Goal: Task Accomplishment & Management: Manage account settings

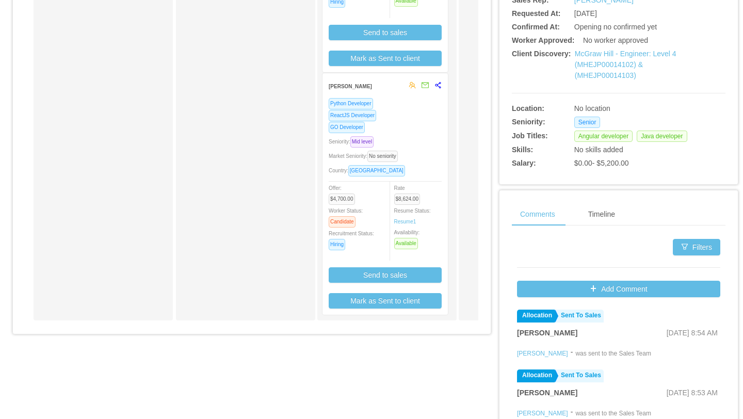
scroll to position [304, 0]
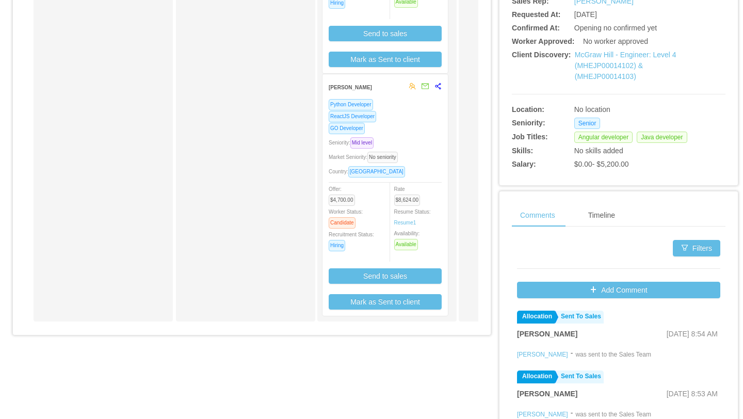
click at [392, 122] on div "GO Developer" at bounding box center [385, 128] width 113 height 12
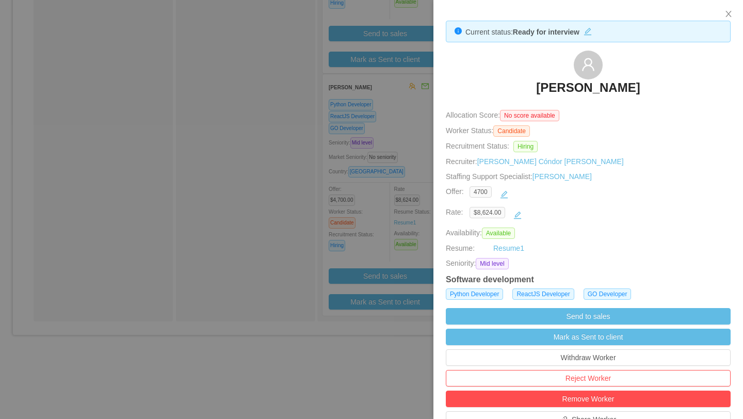
scroll to position [7, 0]
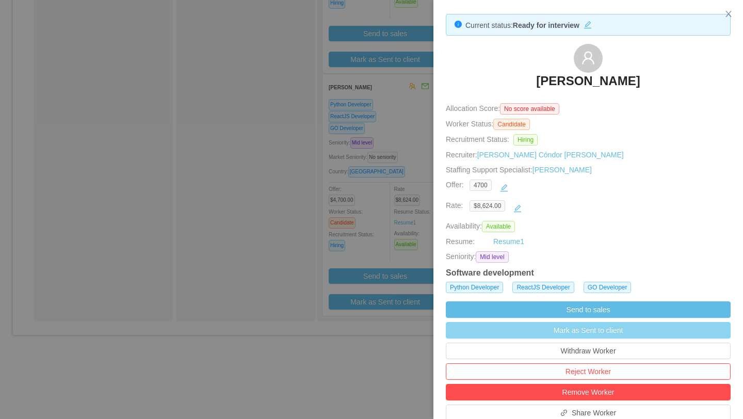
click at [597, 334] on button "Mark as Sent to client" at bounding box center [588, 330] width 285 height 17
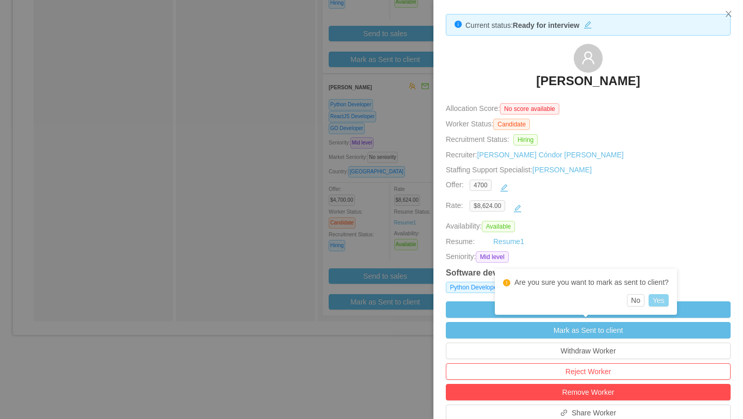
click at [660, 301] on button "Yes" at bounding box center [659, 300] width 20 height 12
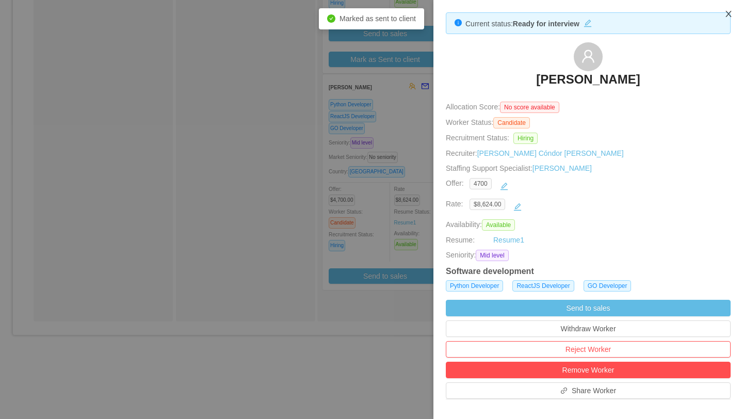
scroll to position [21, 0]
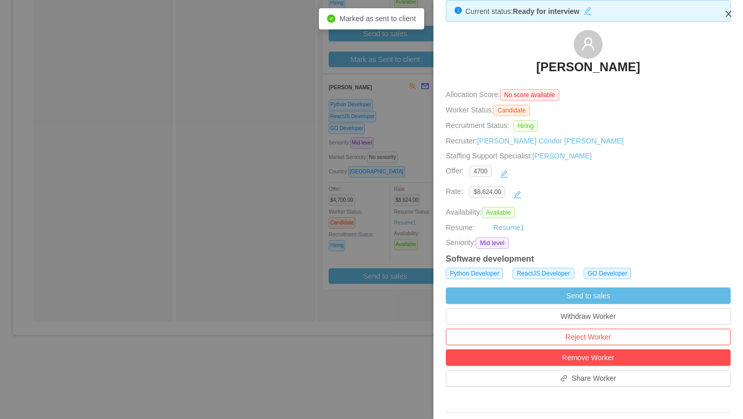
click at [728, 12] on icon "icon: close" at bounding box center [728, 14] width 8 height 8
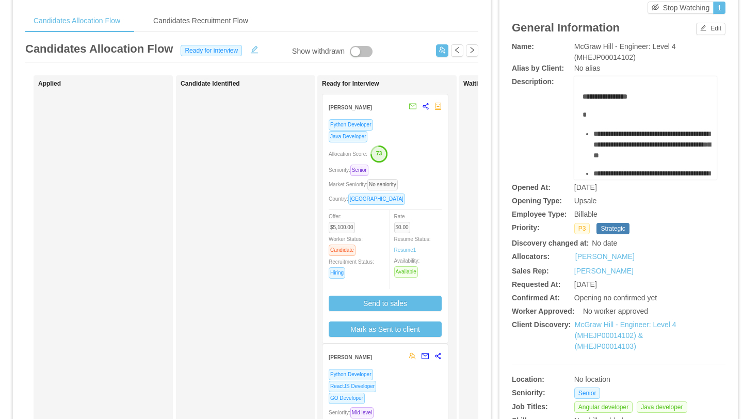
scroll to position [13, 0]
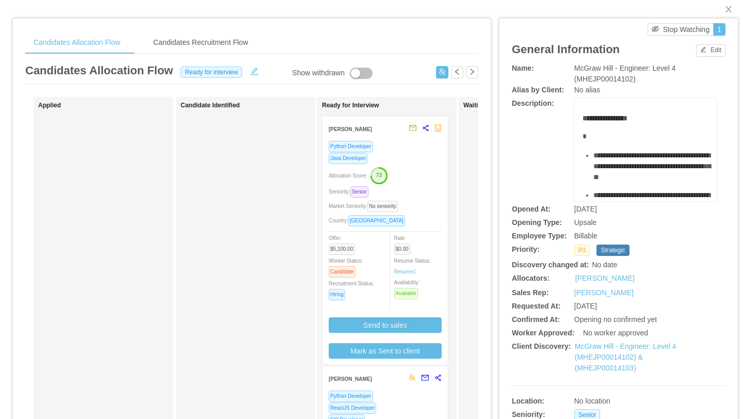
click at [416, 153] on div "Java Developer" at bounding box center [385, 158] width 113 height 12
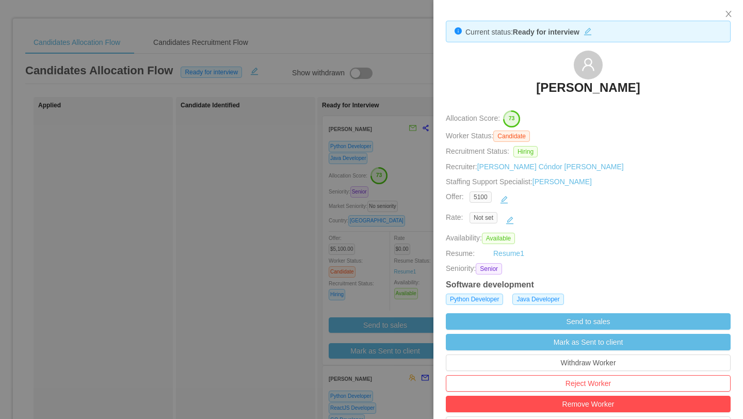
click at [416, 153] on div at bounding box center [371, 209] width 743 height 419
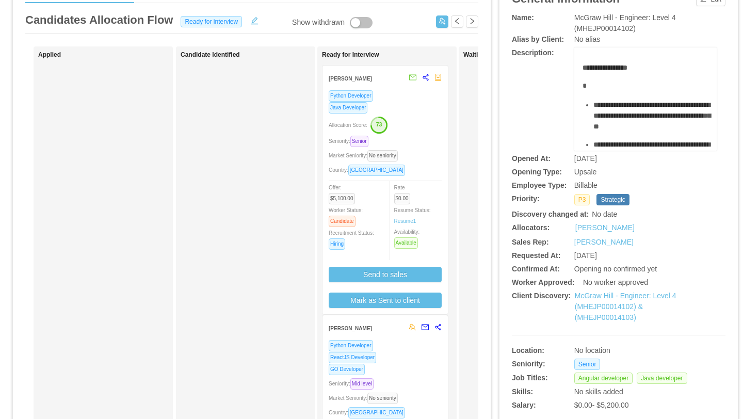
scroll to position [59, 0]
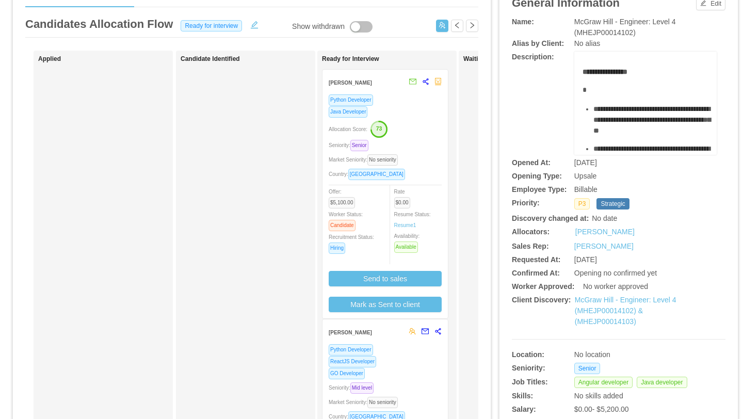
click at [410, 116] on div "Java Developer" at bounding box center [385, 112] width 113 height 12
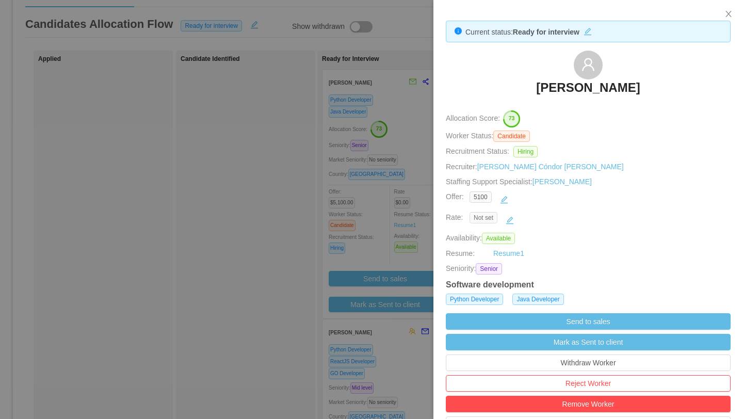
click at [487, 218] on span "Not set" at bounding box center [484, 217] width 28 height 11
click at [484, 218] on span "Not set" at bounding box center [484, 217] width 28 height 11
click at [530, 205] on div "5100" at bounding box center [588, 199] width 237 height 17
click at [487, 218] on span "Not set" at bounding box center [484, 217] width 28 height 11
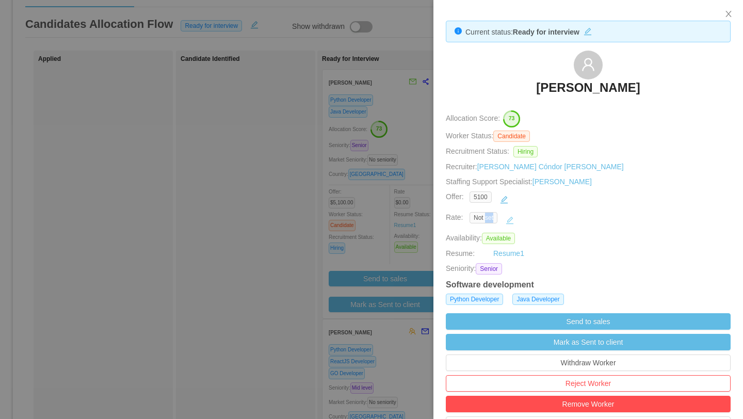
click at [511, 218] on button "button" at bounding box center [510, 220] width 17 height 17
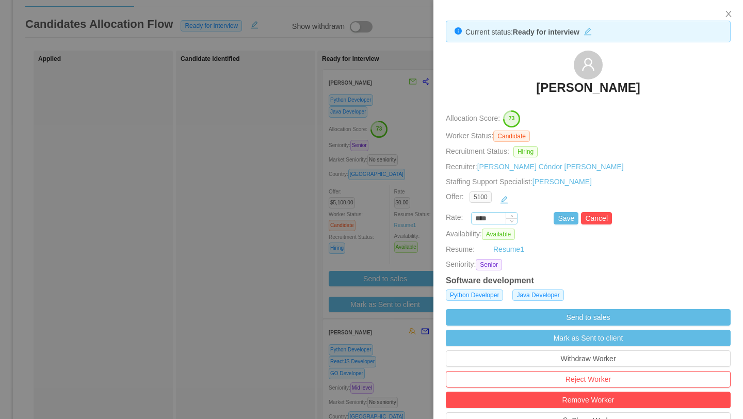
click at [503, 218] on input "****" at bounding box center [494, 218] width 45 height 11
click at [493, 213] on input "****" at bounding box center [494, 218] width 45 height 11
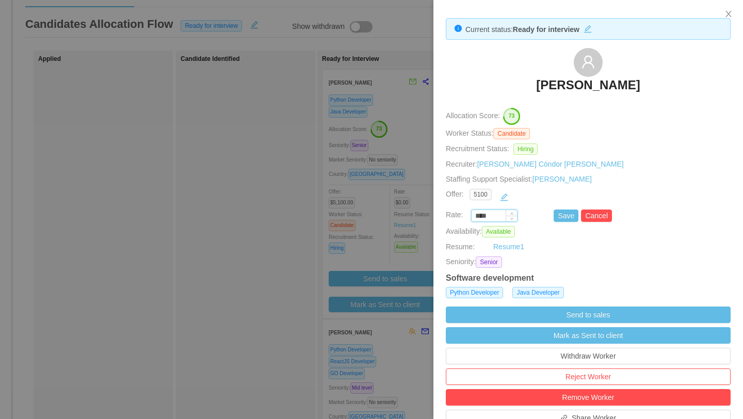
paste input "***"
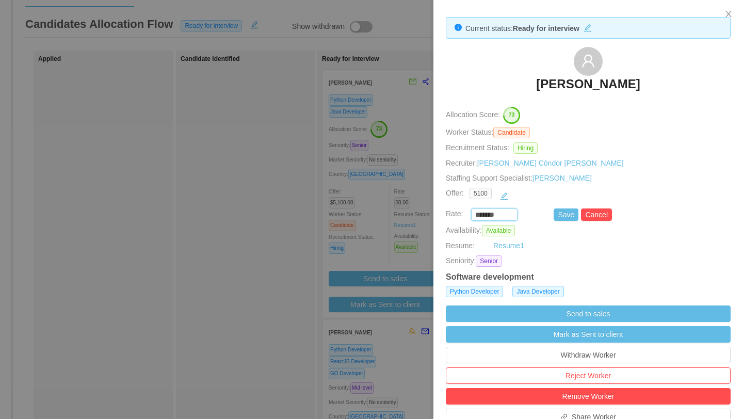
scroll to position [3, 0]
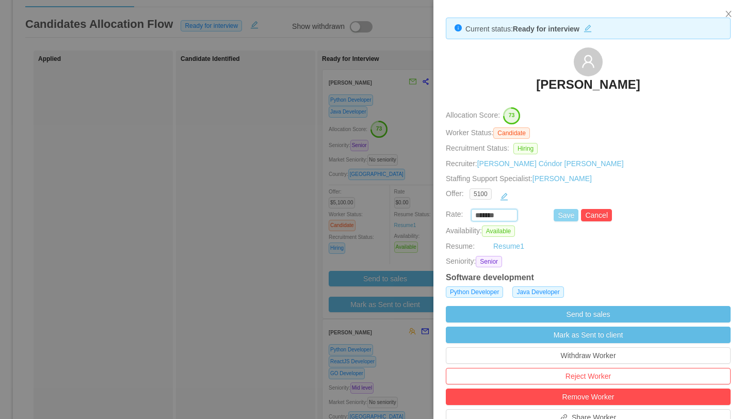
type input "*******"
click at [566, 215] on button "Save" at bounding box center [566, 215] width 25 height 12
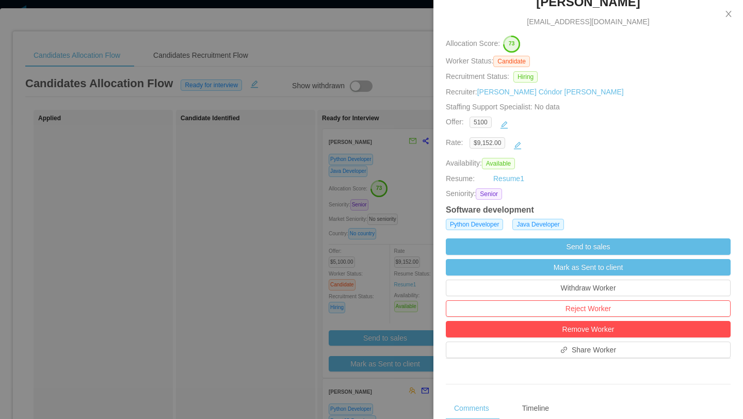
scroll to position [115, 0]
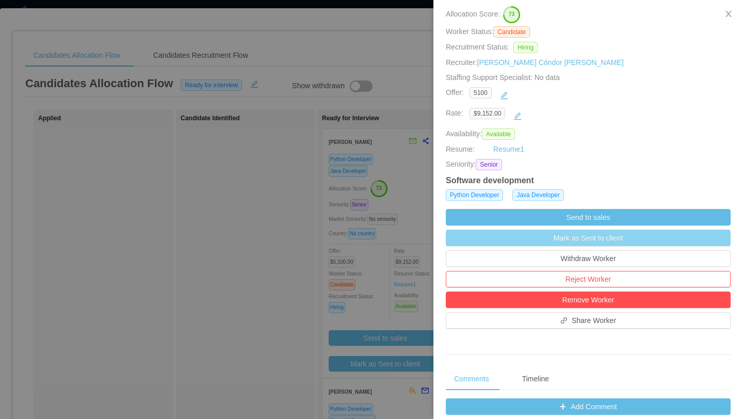
click at [590, 240] on button "Mark as Sent to client" at bounding box center [588, 238] width 285 height 17
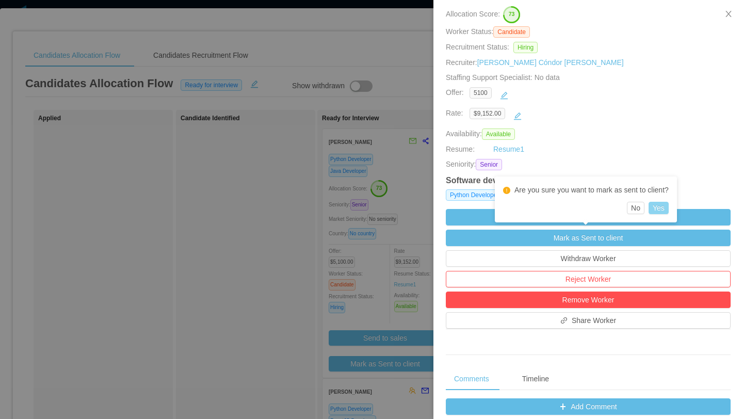
click at [663, 209] on button "Yes" at bounding box center [659, 208] width 20 height 12
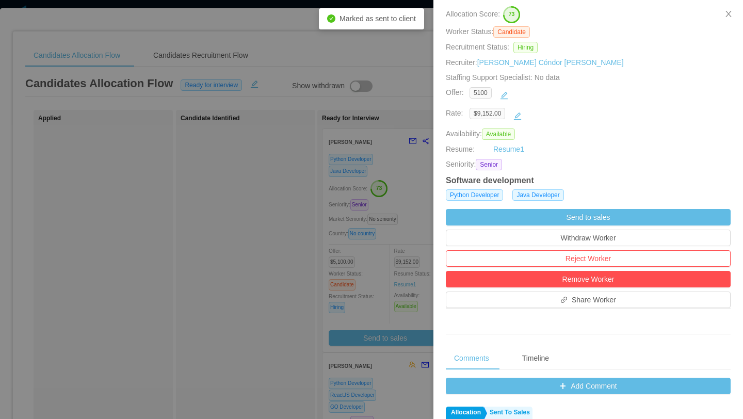
click at [290, 187] on div at bounding box center [371, 209] width 743 height 419
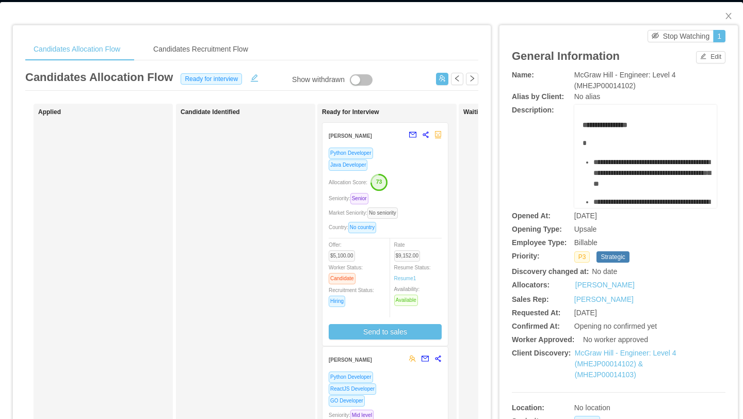
scroll to position [6, 0]
